Goal: Transaction & Acquisition: Purchase product/service

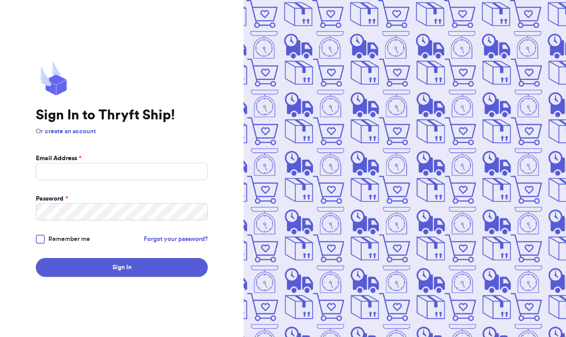
click at [165, 168] on input "Email Address *" at bounding box center [122, 171] width 172 height 17
type input "[EMAIL_ADDRESS][PERSON_NAME][DOMAIN_NAME]"
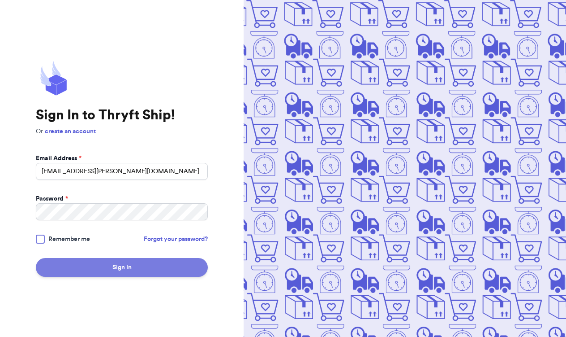
click at [114, 272] on button "Sign In" at bounding box center [122, 267] width 172 height 19
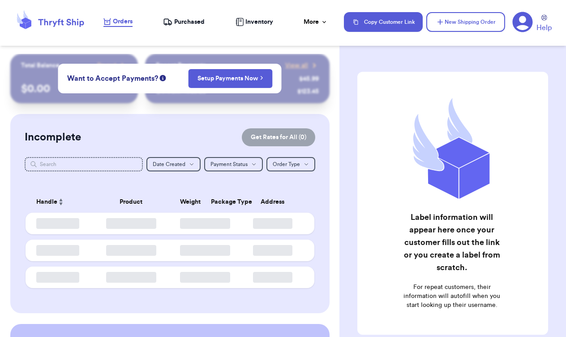
checkbox input "false"
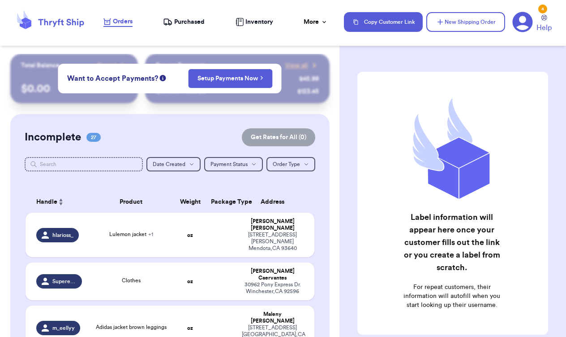
click at [117, 20] on span "Orders" at bounding box center [123, 21] width 20 height 9
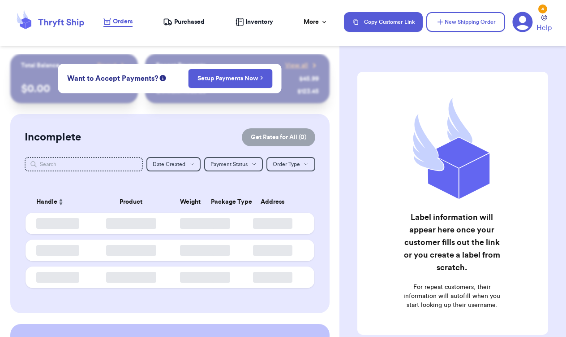
checkbox input "false"
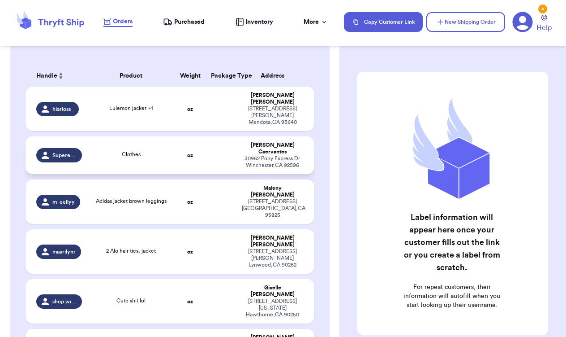
scroll to position [126, 0]
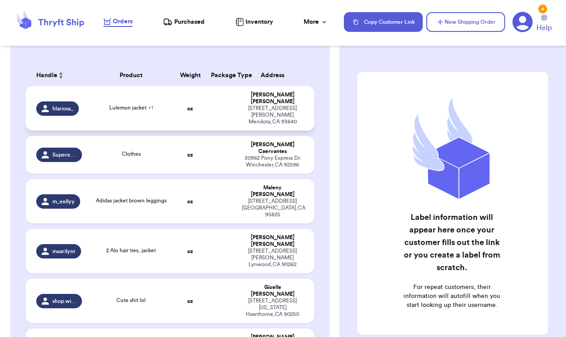
click at [238, 111] on td "Hermila Larios 324 blanco st Mendota , CA 93640" at bounding box center [276, 108] width 78 height 44
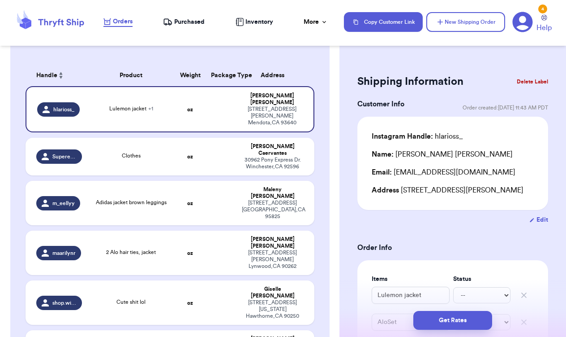
click at [529, 82] on button "Delete Label" at bounding box center [533, 82] width 39 height 20
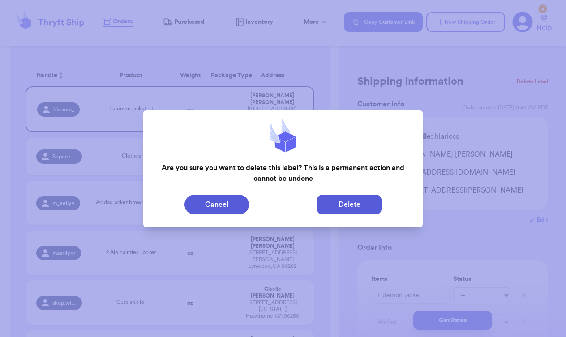
click at [363, 208] on button "Delete" at bounding box center [349, 204] width 65 height 20
type input "Clothes"
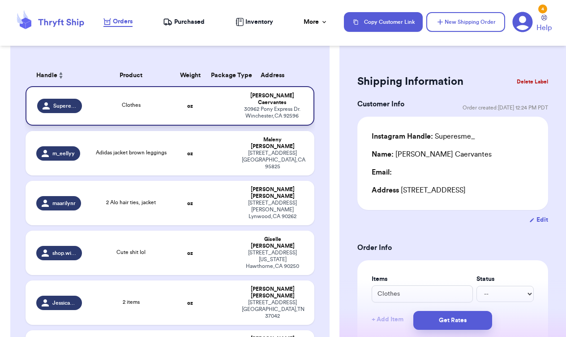
click at [249, 115] on div "30962 Pony Express Dr. Winchester , CA 92596" at bounding box center [272, 112] width 61 height 13
click at [78, 109] on div "Superesme_" at bounding box center [59, 106] width 45 height 14
click at [281, 103] on div "Esmeralda Caervantes" at bounding box center [272, 98] width 61 height 13
click at [156, 102] on td "Clothes" at bounding box center [130, 105] width 87 height 39
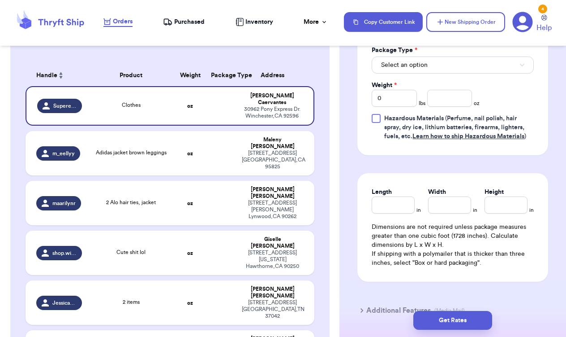
scroll to position [425, 0]
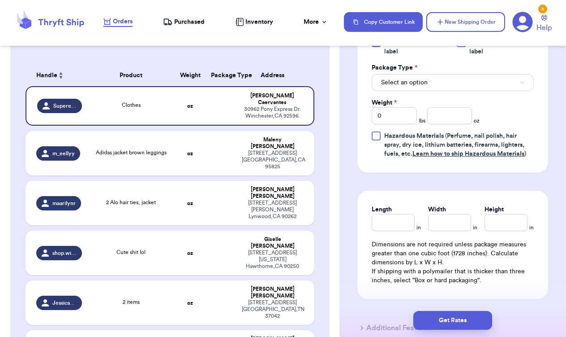
click at [459, 91] on button "Select an option" at bounding box center [453, 82] width 162 height 17
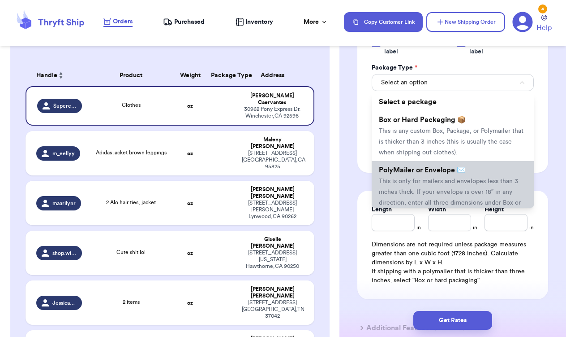
click at [453, 173] on span "PolyMailer or Envelope ✉️" at bounding box center [422, 169] width 87 height 7
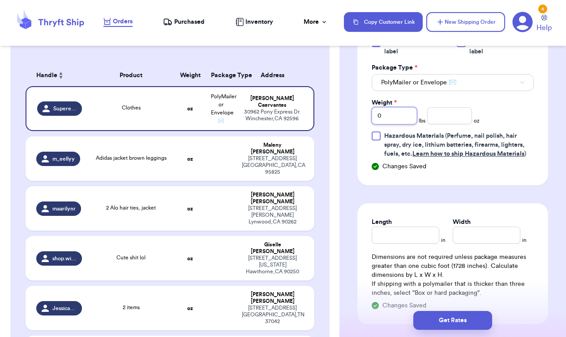
click at [411, 124] on input "0" at bounding box center [394, 115] width 45 height 17
click at [436, 124] on input "number" at bounding box center [450, 115] width 45 height 17
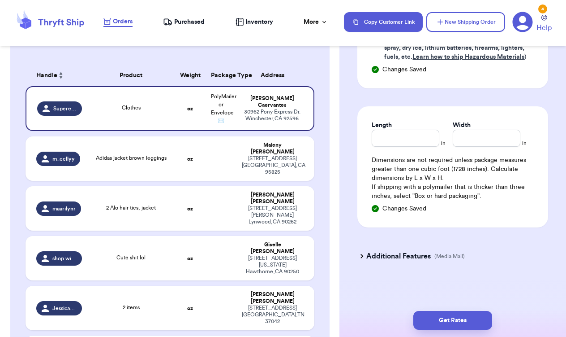
scroll to position [535, 0]
type input "10.4"
click at [452, 319] on button "Get Rates" at bounding box center [453, 320] width 79 height 19
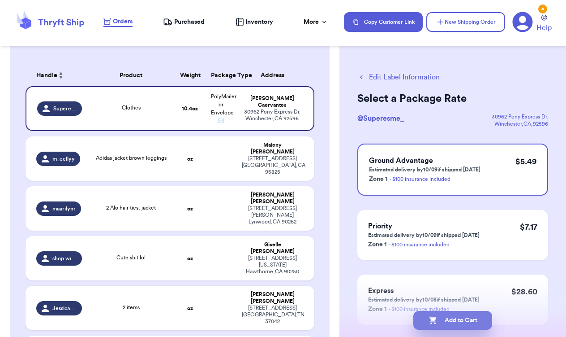
click at [452, 319] on button "Add to Cart" at bounding box center [453, 320] width 79 height 19
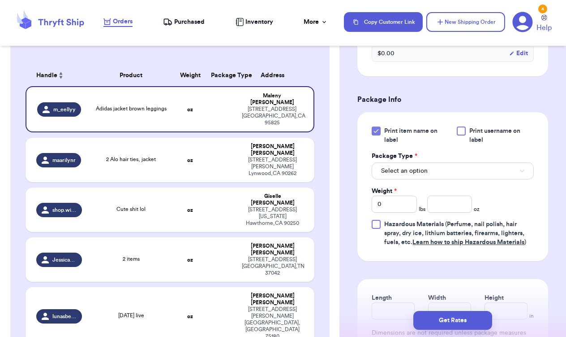
scroll to position [338, 0]
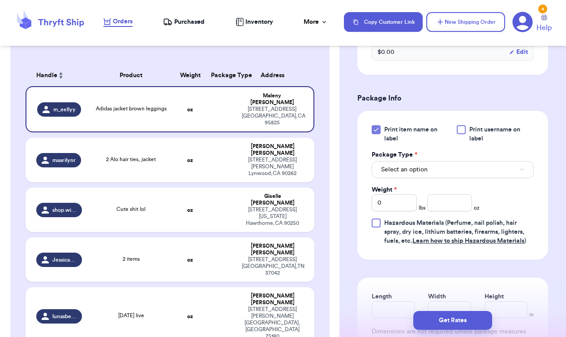
click at [429, 177] on button "Select an option" at bounding box center [453, 169] width 162 height 17
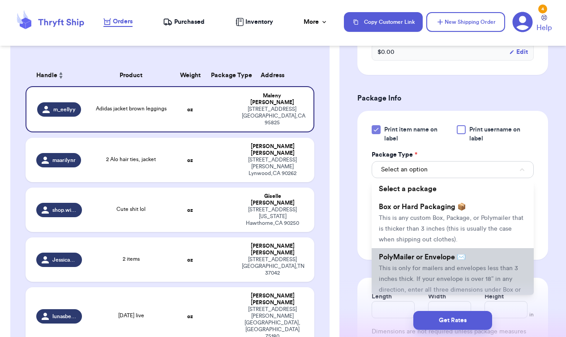
click at [448, 260] on span "PolyMailer or Envelope ✉️" at bounding box center [422, 256] width 87 height 7
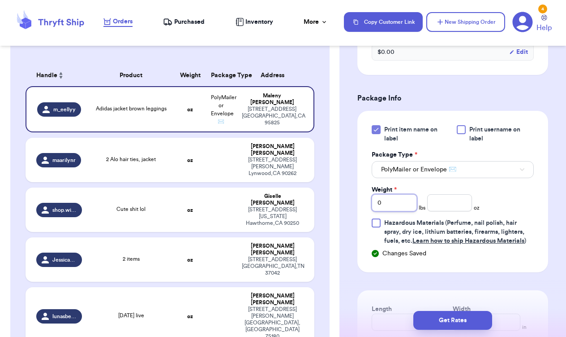
click at [413, 211] on input "0" at bounding box center [394, 202] width 45 height 17
type input "1"
click at [448, 211] on input "number" at bounding box center [450, 202] width 45 height 17
type input "0.2"
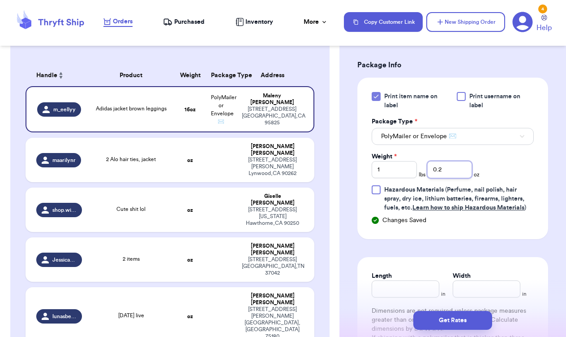
scroll to position [372, 0]
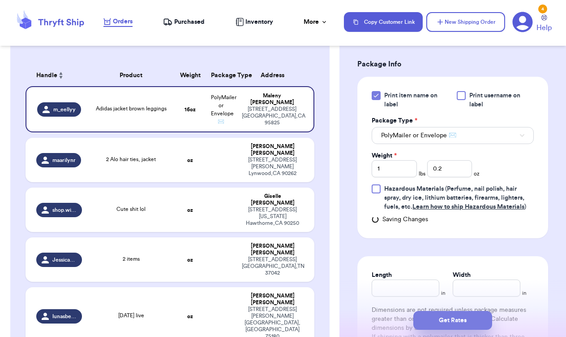
click at [474, 317] on button "Get Rates" at bounding box center [453, 320] width 79 height 19
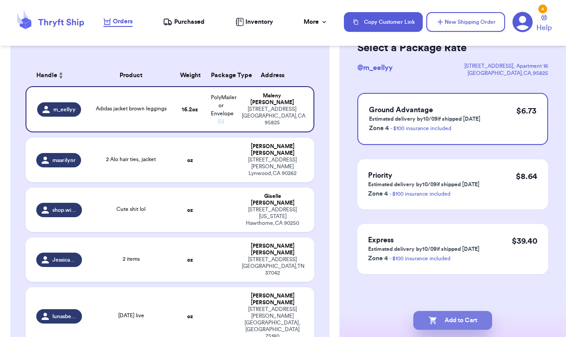
scroll to position [0, 0]
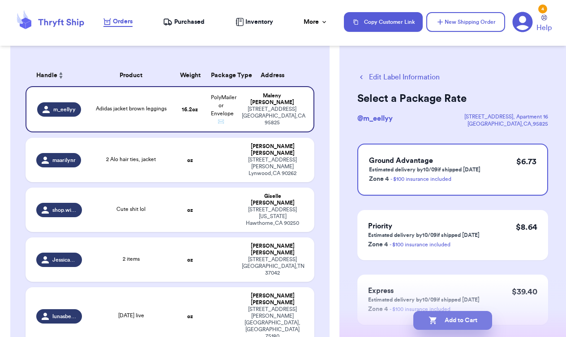
click at [474, 317] on button "Add to Cart" at bounding box center [453, 320] width 79 height 19
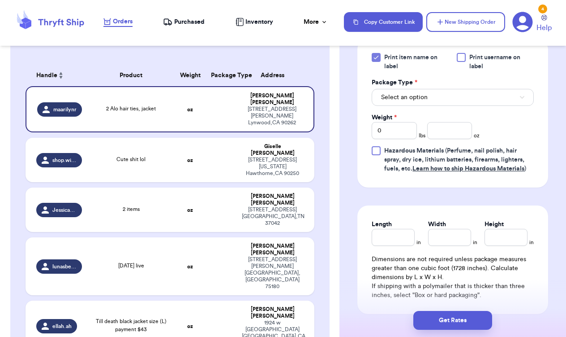
scroll to position [407, 0]
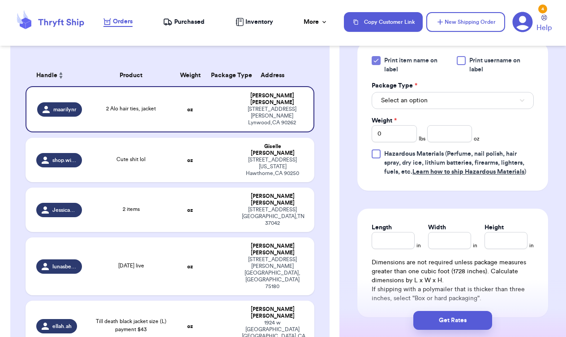
click at [503, 109] on button "Select an option" at bounding box center [453, 100] width 162 height 17
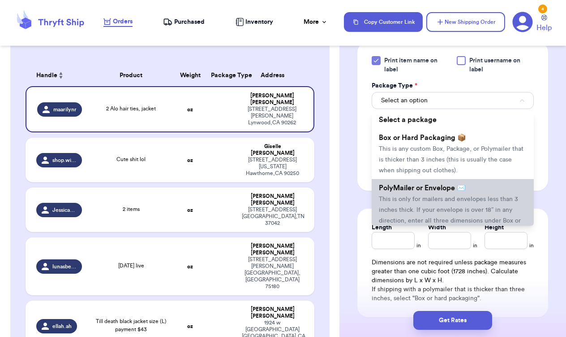
click at [496, 209] on span "This is only for mailers and envelopes less than 3 inches thick. If your envelo…" at bounding box center [450, 215] width 142 height 39
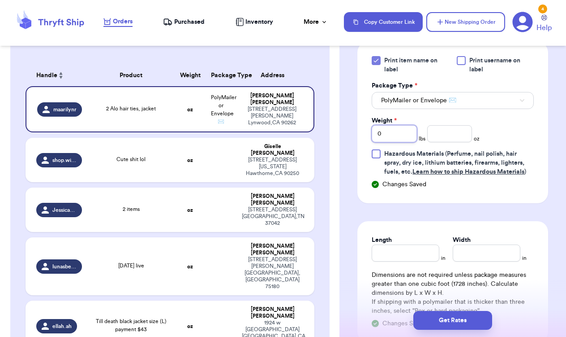
click at [406, 142] on input "0" at bounding box center [394, 133] width 45 height 17
type input "1"
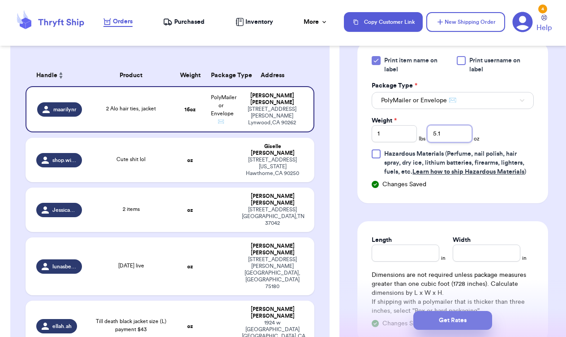
type input "5.1"
click at [453, 320] on button "Get Rates" at bounding box center [453, 320] width 79 height 19
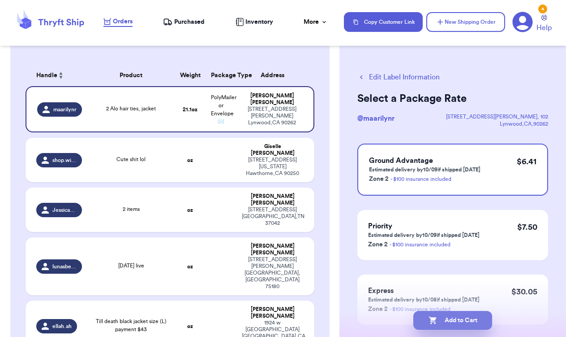
click at [453, 320] on button "Add to Cart" at bounding box center [453, 320] width 79 height 19
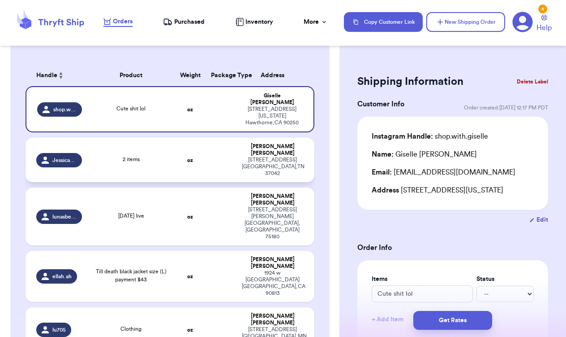
click at [225, 149] on td at bounding box center [221, 160] width 31 height 44
type input "2 items"
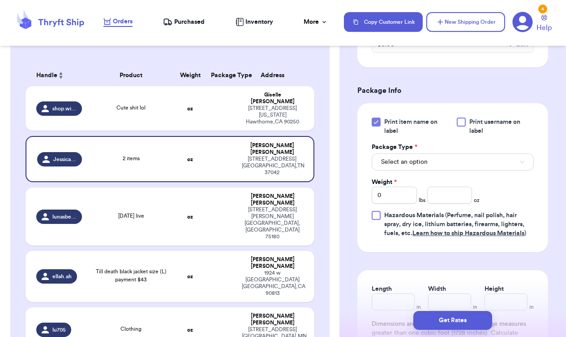
scroll to position [353, 0]
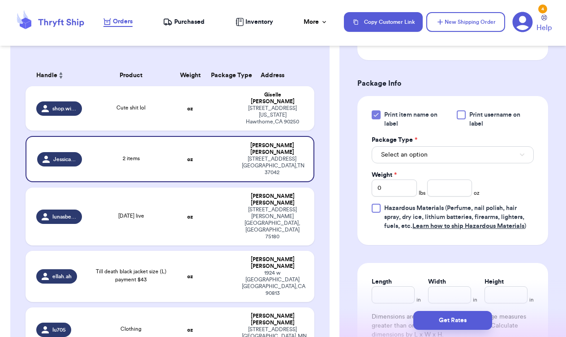
click at [437, 163] on button "Select an option" at bounding box center [453, 154] width 162 height 17
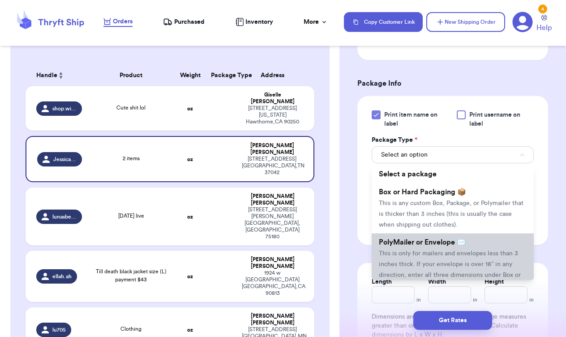
click at [443, 246] on span "PolyMailer or Envelope ✉️" at bounding box center [422, 241] width 87 height 7
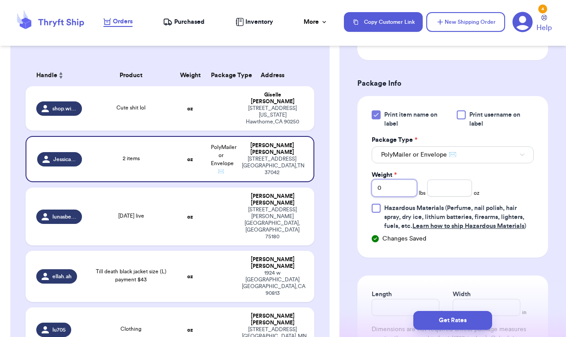
click at [409, 196] on input "0" at bounding box center [394, 187] width 45 height 17
type input "1"
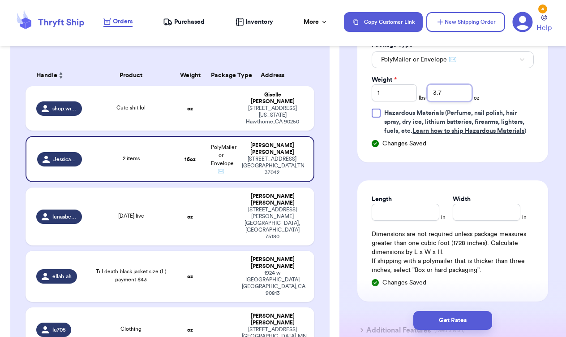
scroll to position [458, 0]
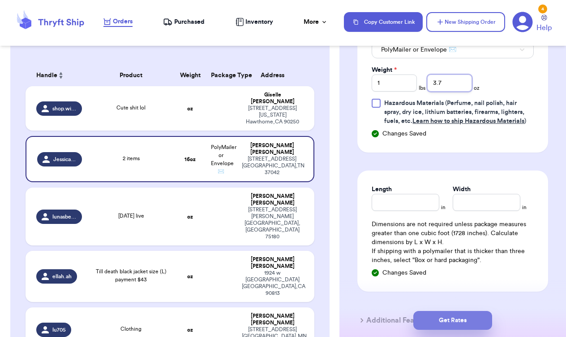
type input "3.7"
click at [467, 323] on button "Get Rates" at bounding box center [453, 320] width 79 height 19
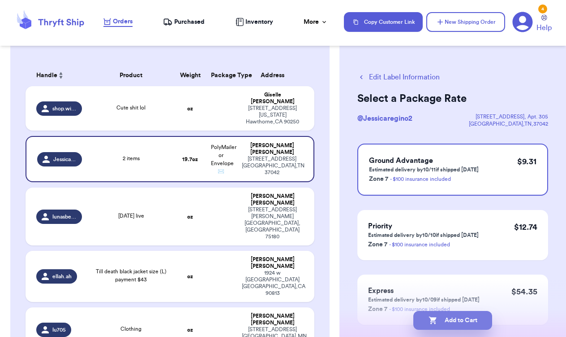
click at [464, 321] on button "Add to Cart" at bounding box center [453, 320] width 79 height 19
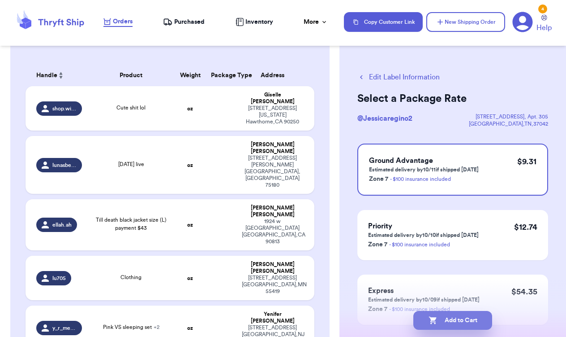
click at [459, 320] on button "Add to Cart" at bounding box center [453, 320] width 79 height 19
checkbox input "true"
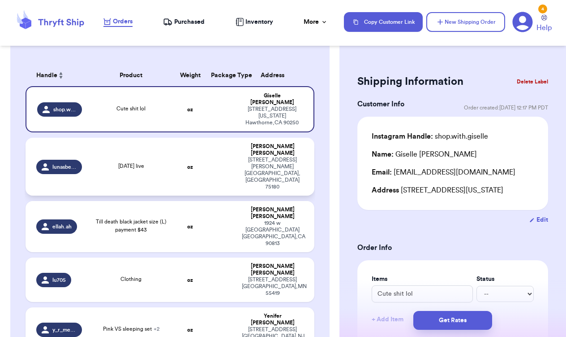
click at [238, 146] on td "Xiomara Ramirez 12605 Meadowcrest Ln Balch Springs , TX 75180" at bounding box center [276, 167] width 78 height 58
type input "[DATE] live"
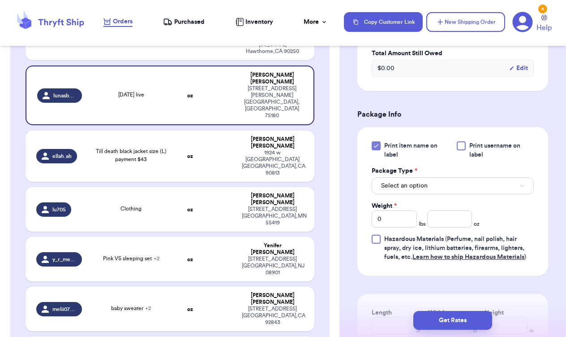
scroll to position [335, 0]
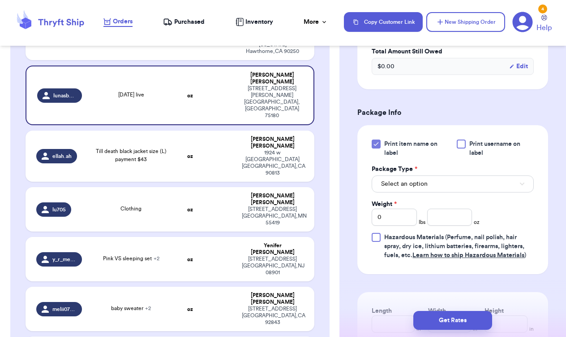
click at [423, 187] on span "Select an option" at bounding box center [404, 183] width 47 height 9
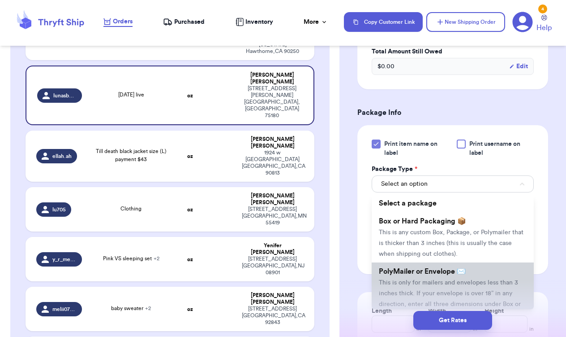
click at [443, 279] on li "PolyMailer or Envelope ✉️ This is only for mailers and envelopes less than 3 in…" at bounding box center [453, 292] width 162 height 61
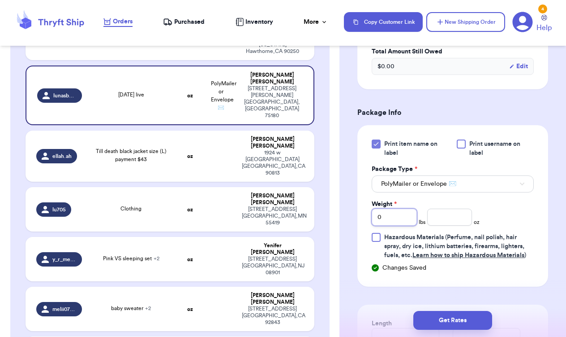
click at [408, 217] on input "0" at bounding box center [394, 216] width 45 height 17
type input "2"
type input "3"
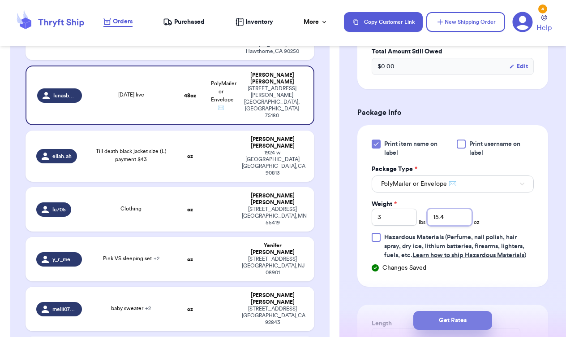
type input "15.4"
click at [451, 316] on button "Get Rates" at bounding box center [453, 320] width 79 height 19
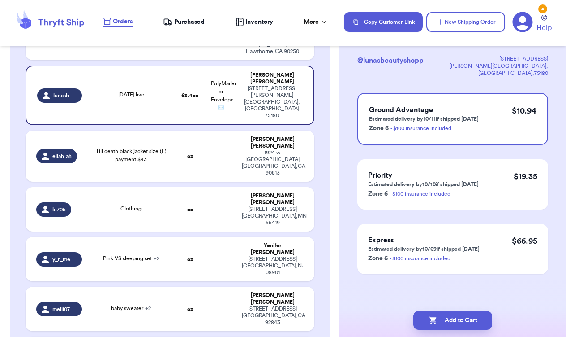
scroll to position [0, 0]
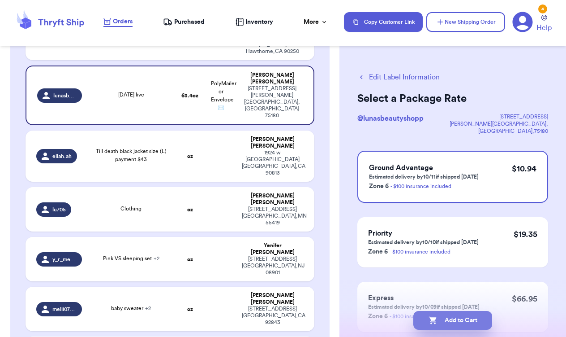
click at [451, 316] on button "Add to Cart" at bounding box center [453, 320] width 79 height 19
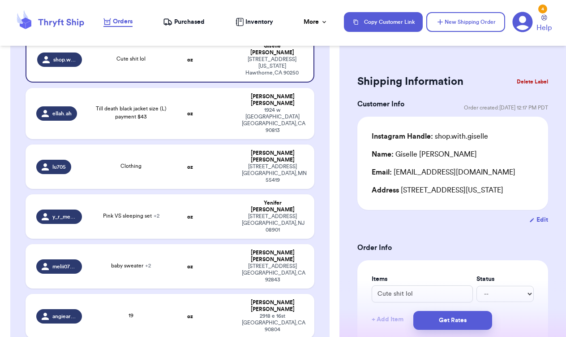
scroll to position [173, 0]
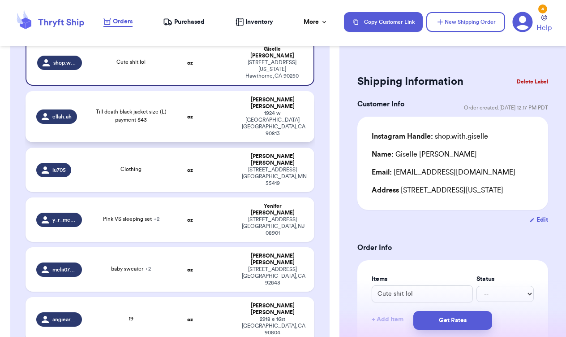
click at [226, 96] on td at bounding box center [221, 116] width 31 height 51
type input "Till death black jacket size (L) payment $43"
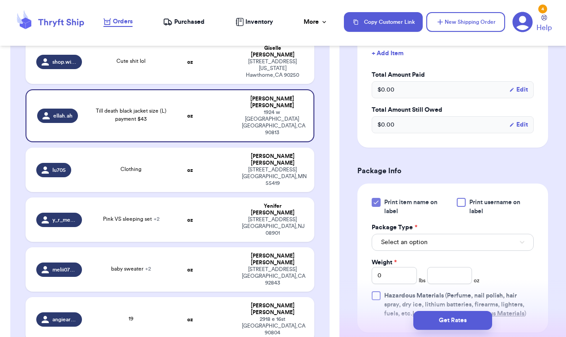
scroll to position [268, 0]
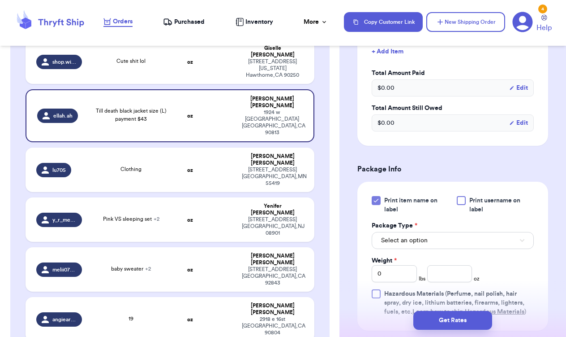
click at [435, 249] on button "Select an option" at bounding box center [453, 240] width 162 height 17
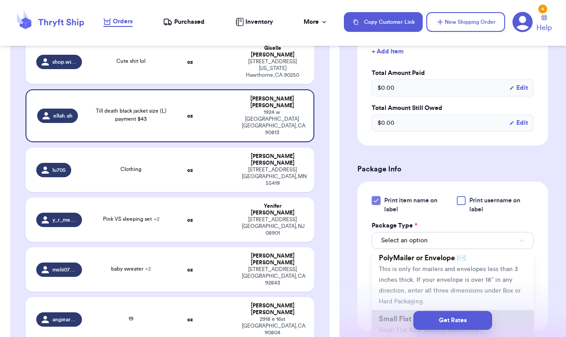
scroll to position [71, 0]
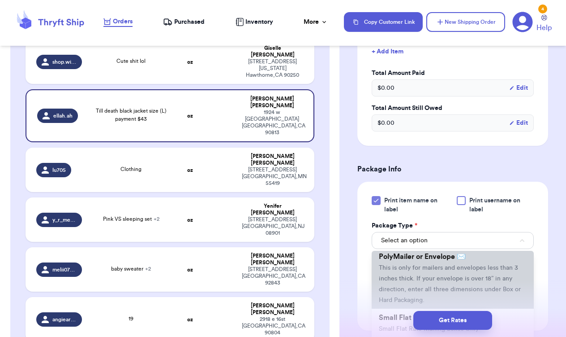
click at [470, 278] on span "This is only for mailers and envelopes less than 3 inches thick. If your envelo…" at bounding box center [450, 283] width 142 height 39
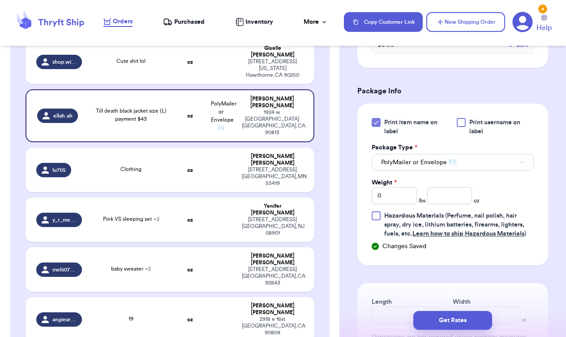
scroll to position [348, 0]
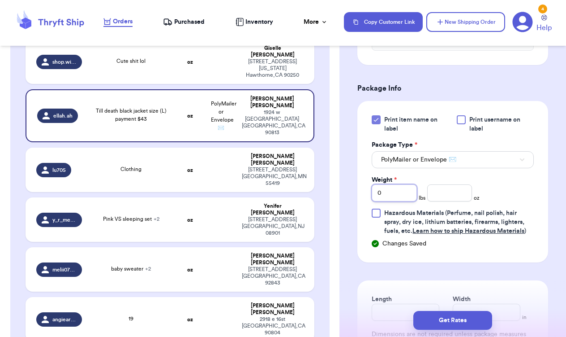
click at [409, 201] on input "0" at bounding box center [394, 192] width 45 height 17
type input "1"
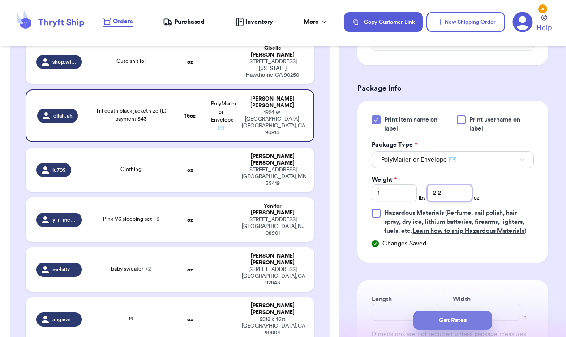
type input "2.2"
click at [445, 318] on button "Get Rates" at bounding box center [453, 320] width 79 height 19
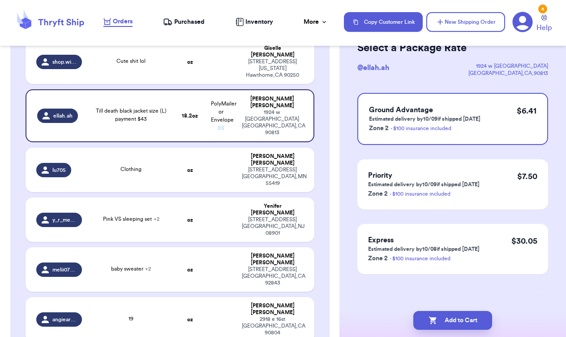
scroll to position [0, 0]
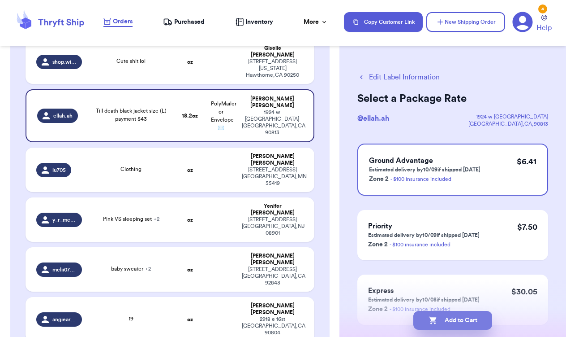
click at [445, 318] on button "Add to Cart" at bounding box center [453, 320] width 79 height 19
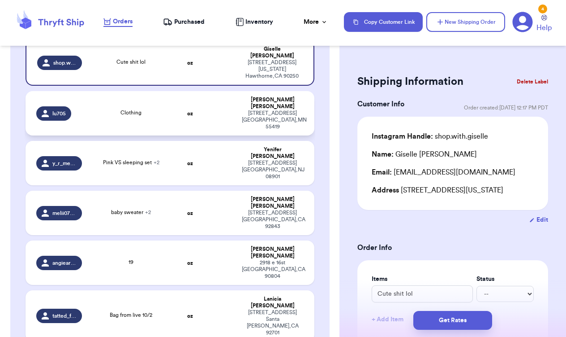
click at [236, 112] on td at bounding box center [221, 113] width 31 height 44
type input "Clothing"
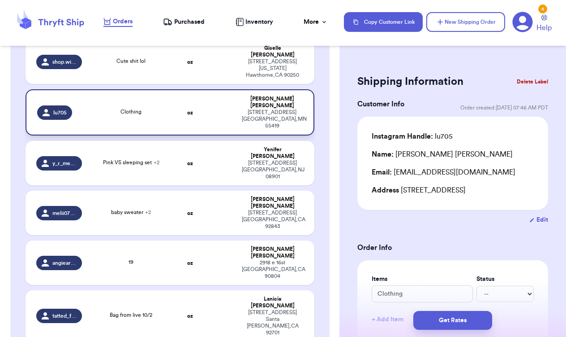
click at [235, 109] on td at bounding box center [221, 112] width 31 height 46
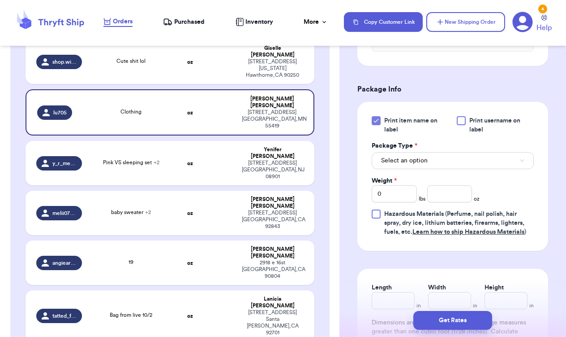
scroll to position [365, 0]
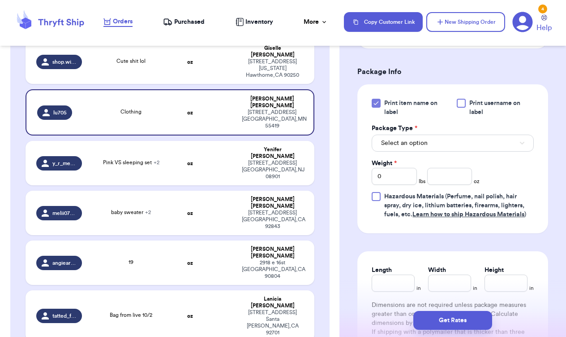
click at [461, 151] on button "Select an option" at bounding box center [453, 142] width 162 height 17
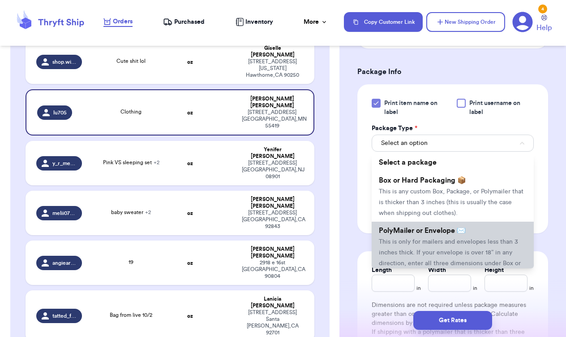
click at [444, 248] on li "PolyMailer or Envelope ✉️ This is only for mailers and envelopes less than 3 in…" at bounding box center [453, 251] width 162 height 61
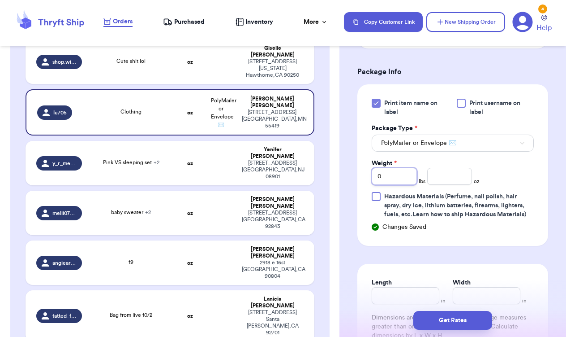
click at [409, 185] on input "0" at bounding box center [394, 176] width 45 height 17
type input "2"
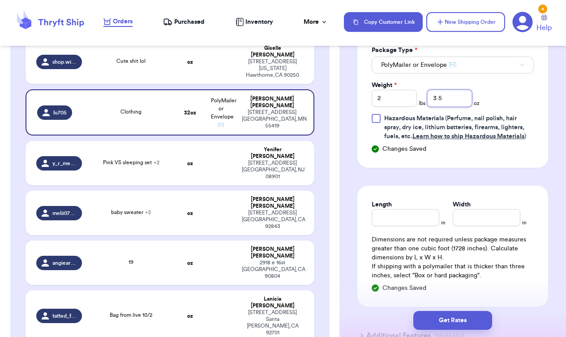
scroll to position [444, 0]
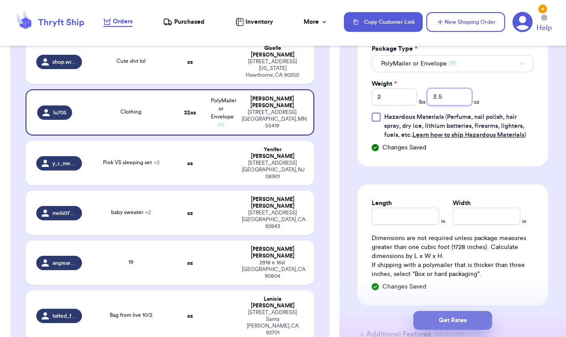
type input "3.5"
click at [453, 315] on button "Get Rates" at bounding box center [453, 320] width 79 height 19
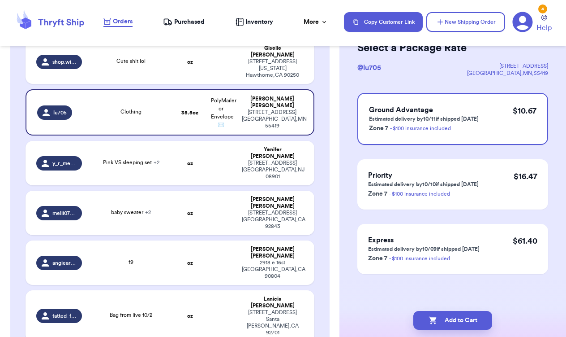
scroll to position [0, 0]
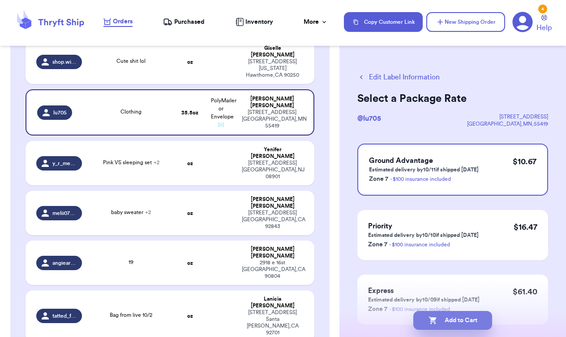
click at [452, 325] on button "Add to Cart" at bounding box center [453, 320] width 79 height 19
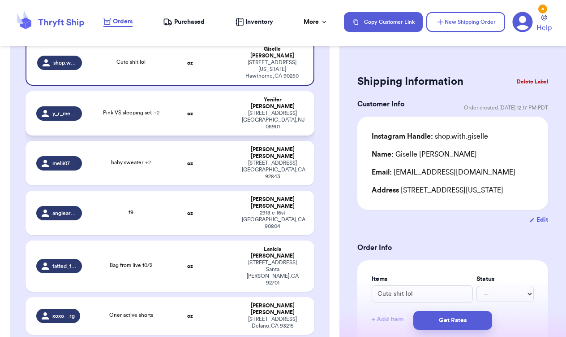
click at [224, 100] on td at bounding box center [221, 113] width 31 height 44
type input "Pink VS sleeping set"
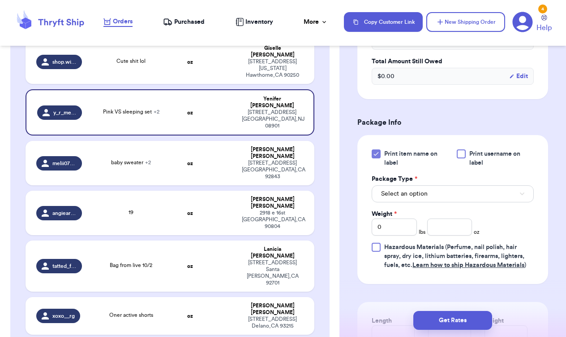
scroll to position [374, 0]
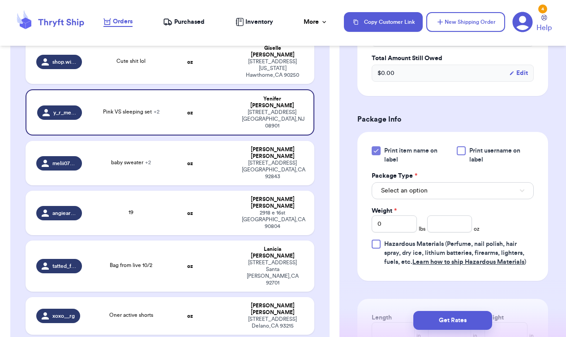
click at [450, 199] on button "Select an option" at bounding box center [453, 190] width 162 height 17
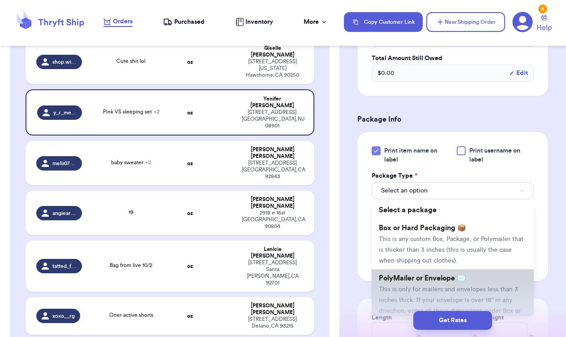
click at [471, 297] on li "PolyMailer or Envelope ✉️ This is only for mailers and envelopes less than 3 in…" at bounding box center [453, 299] width 162 height 61
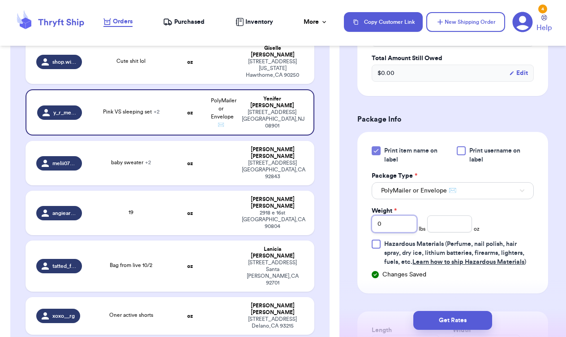
click at [394, 232] on input "0" at bounding box center [394, 223] width 45 height 17
type input "3"
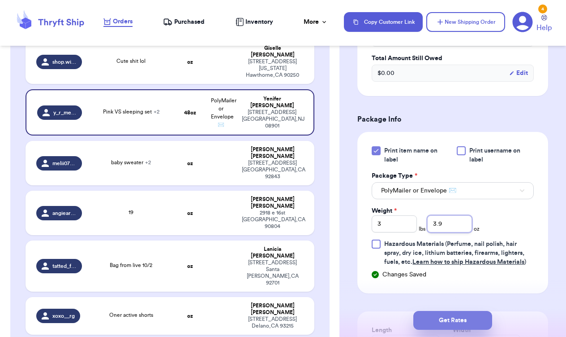
type input "3.9"
click at [467, 321] on button "Get Rates" at bounding box center [453, 320] width 79 height 19
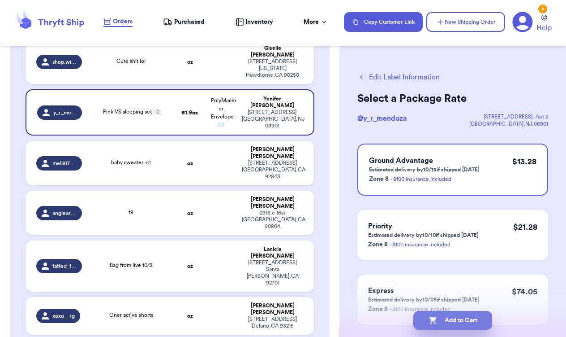
click at [467, 321] on button "Add to Cart" at bounding box center [453, 320] width 79 height 19
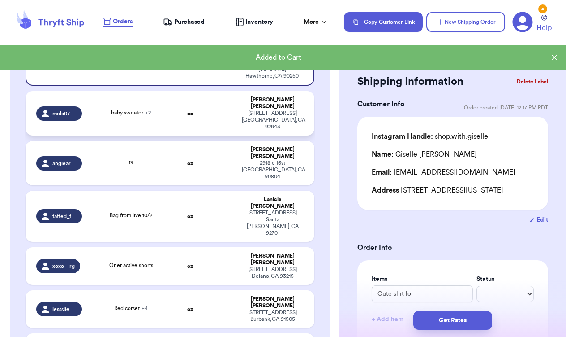
click at [191, 104] on td "oz" at bounding box center [190, 113] width 31 height 44
type input "baby sweater"
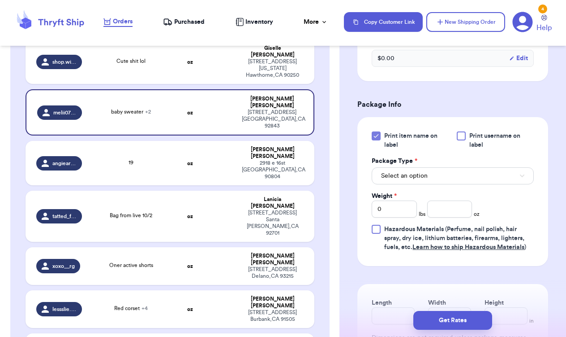
scroll to position [399, 0]
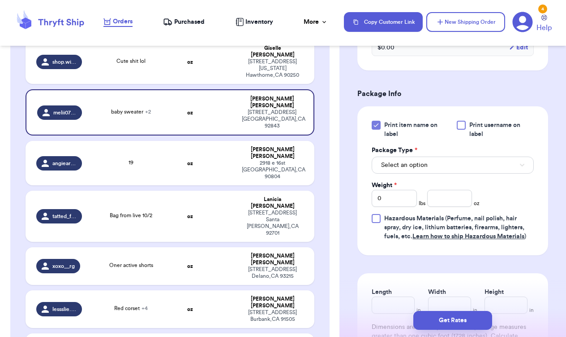
click at [467, 173] on button "Select an option" at bounding box center [453, 164] width 162 height 17
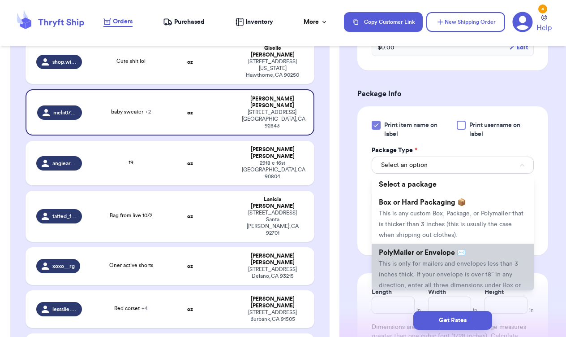
click at [466, 259] on li "PolyMailer or Envelope ✉️ This is only for mailers and envelopes less than 3 in…" at bounding box center [453, 273] width 162 height 61
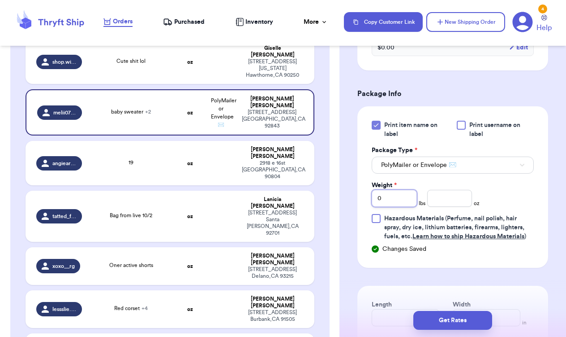
click at [398, 207] on input "0" at bounding box center [394, 198] width 45 height 17
type input "1"
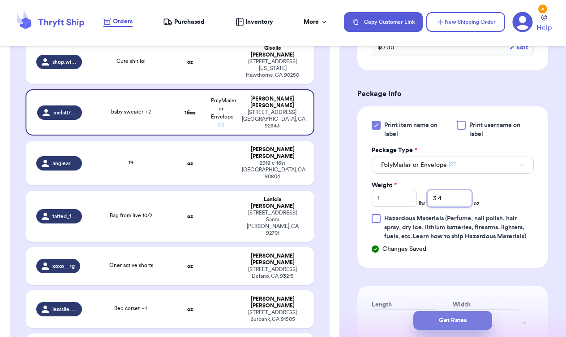
type input "3.4"
click at [459, 321] on button "Get Rates" at bounding box center [453, 320] width 79 height 19
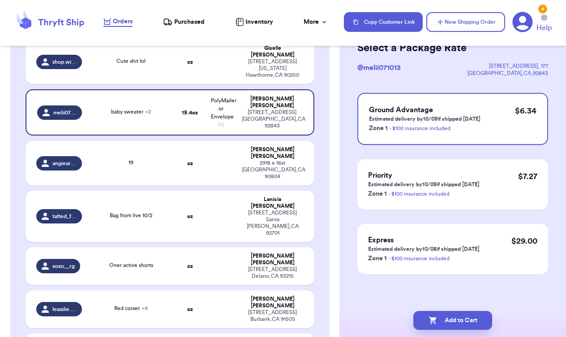
scroll to position [0, 0]
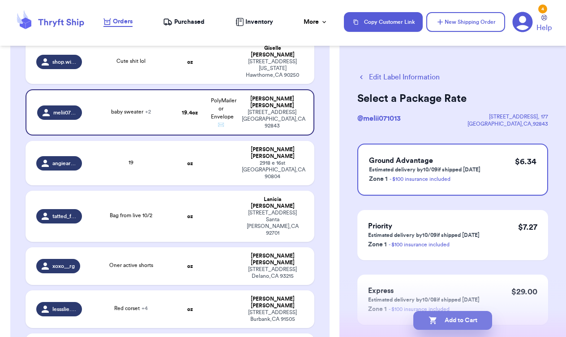
click at [459, 321] on button "Add to Cart" at bounding box center [453, 320] width 79 height 19
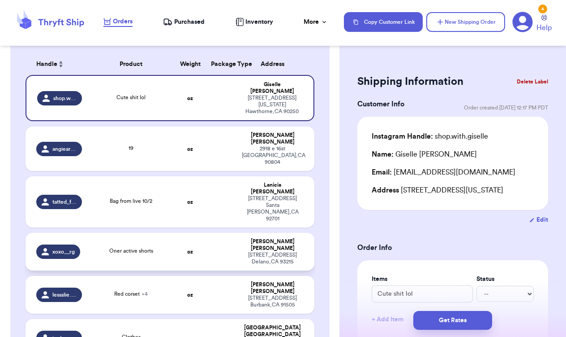
scroll to position [137, 0]
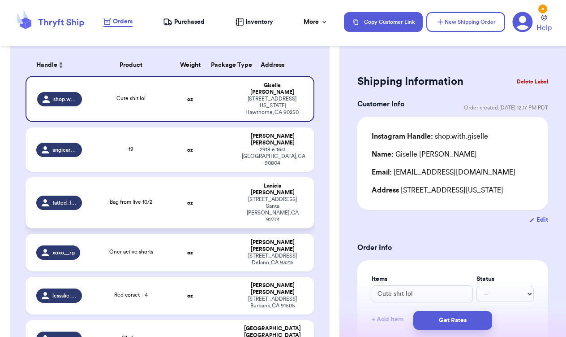
click at [245, 196] on div "300 w 2nd street Santa Ana , CA 92701" at bounding box center [272, 209] width 61 height 27
type input "Bag from live 10/2"
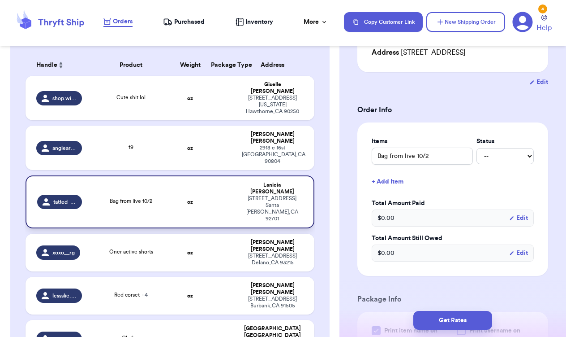
scroll to position [385, 0]
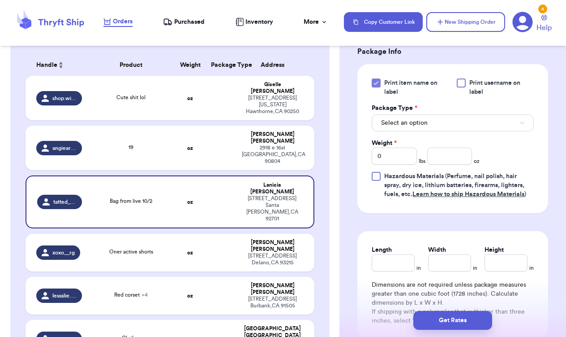
click at [432, 131] on button "Select an option" at bounding box center [453, 122] width 162 height 17
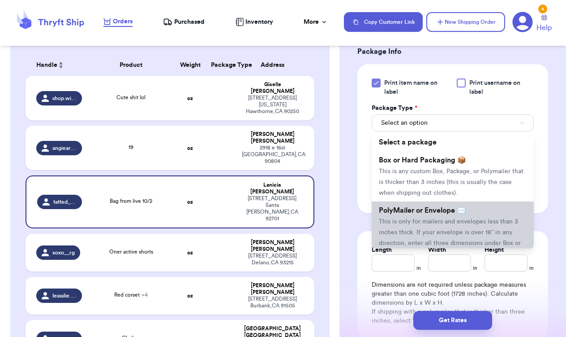
click at [445, 214] on span "PolyMailer or Envelope ✉️" at bounding box center [422, 210] width 87 height 7
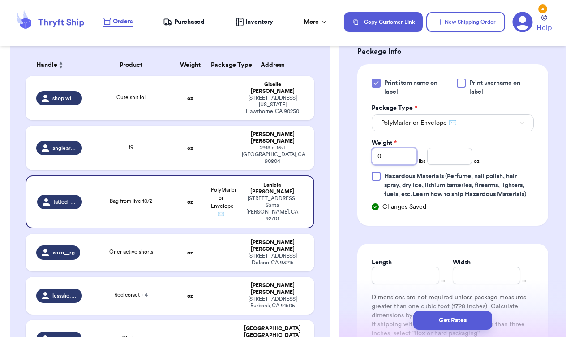
click at [402, 164] on input "0" at bounding box center [394, 155] width 45 height 17
type input "4"
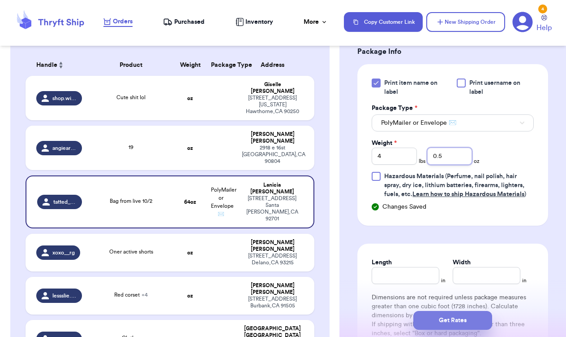
type input "0.5"
click at [463, 316] on button "Get Rates" at bounding box center [453, 320] width 79 height 19
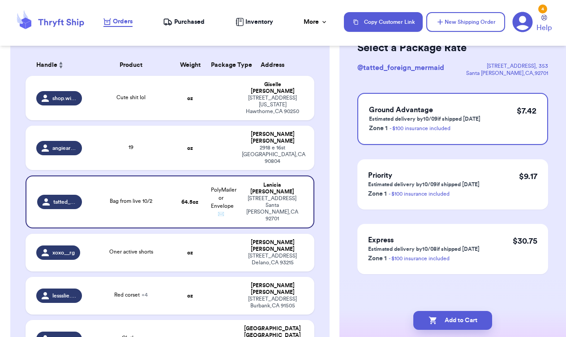
scroll to position [0, 0]
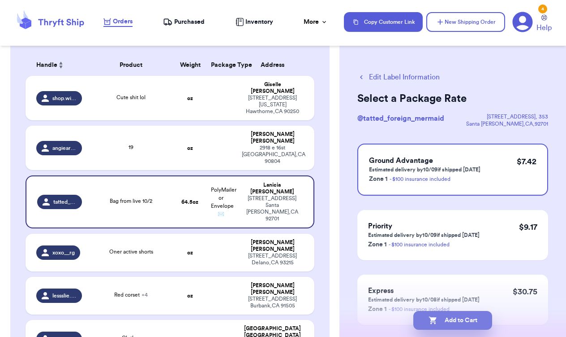
click at [463, 317] on button "Add to Cart" at bounding box center [453, 320] width 79 height 19
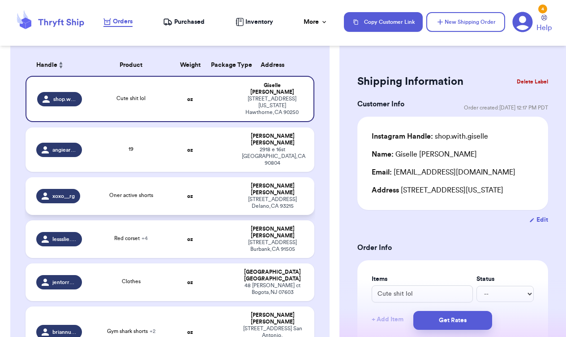
click at [228, 177] on td at bounding box center [221, 196] width 31 height 38
type input "Oner active shorts"
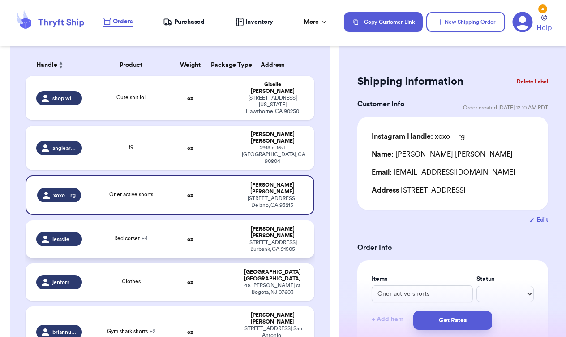
click at [241, 220] on td "Leslie Barboza 1460 N Rose St Burbank , CA 91505" at bounding box center [276, 239] width 78 height 38
type input "Red corset"
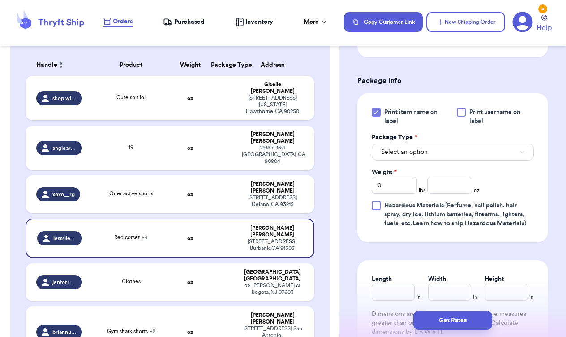
scroll to position [467, 0]
click at [451, 151] on button "Select an option" at bounding box center [453, 151] width 162 height 17
